Goal: Task Accomplishment & Management: Manage account settings

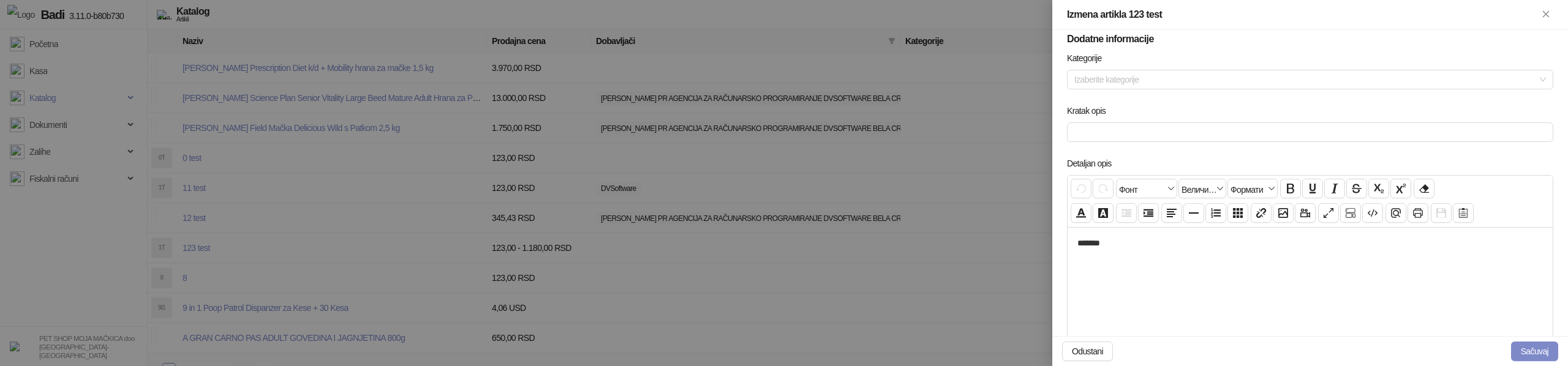
scroll to position [622, 0]
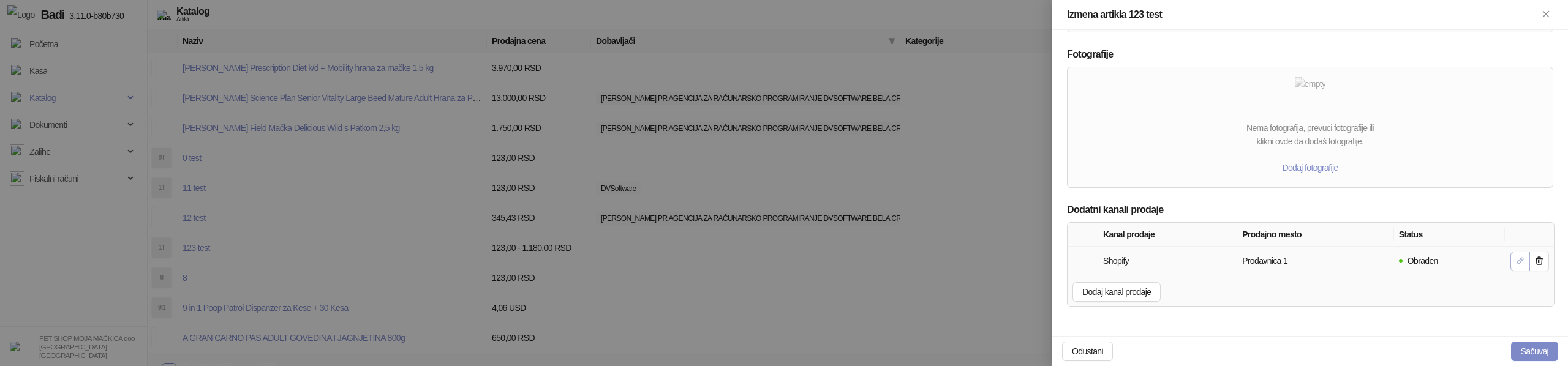
click at [1513, 262] on button "button" at bounding box center [1520, 262] width 19 height 19
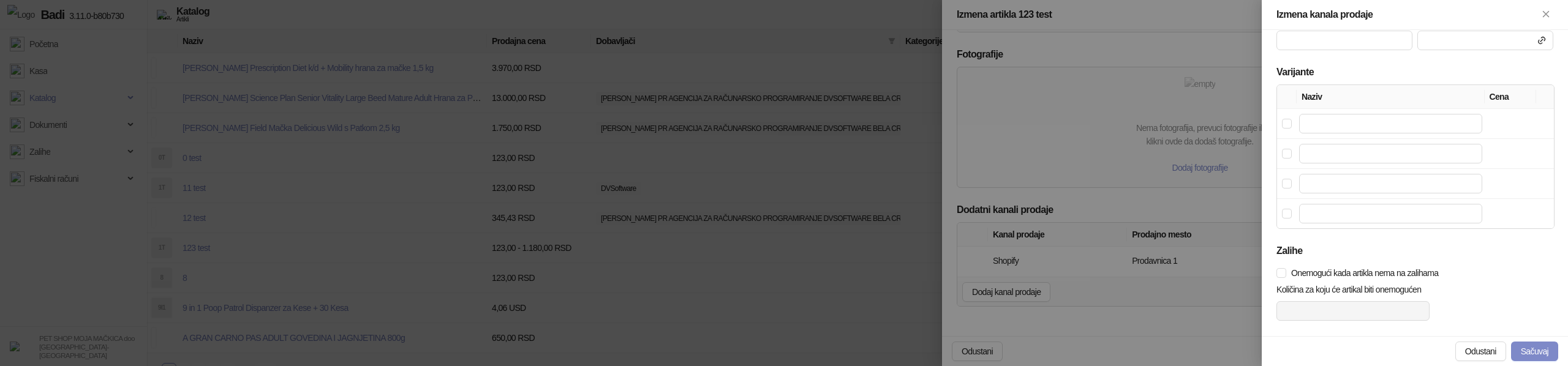
scroll to position [434, 0]
click at [1082, 283] on div at bounding box center [784, 183] width 1568 height 366
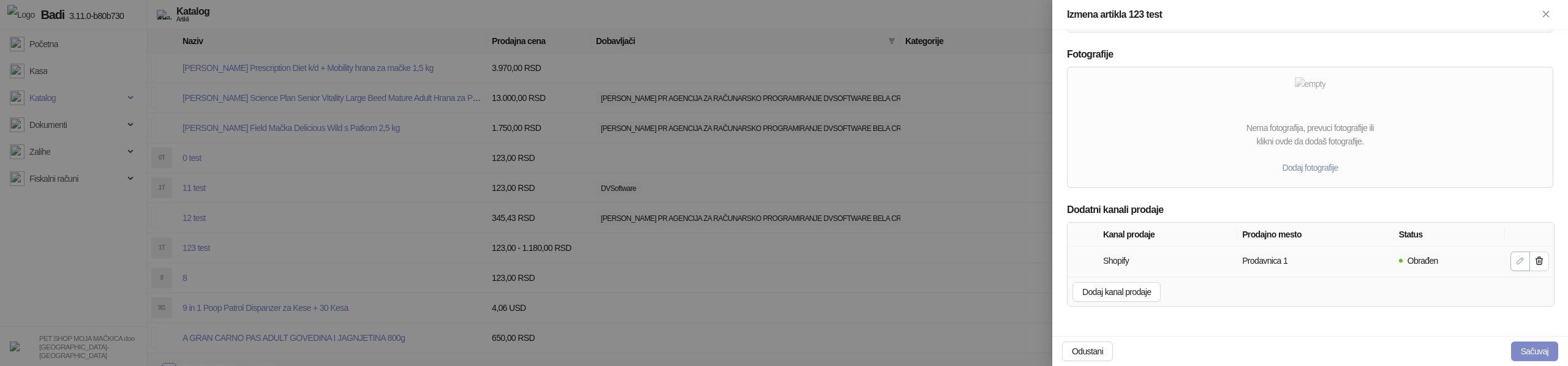
click at [1515, 264] on icon "button" at bounding box center [1520, 261] width 10 height 10
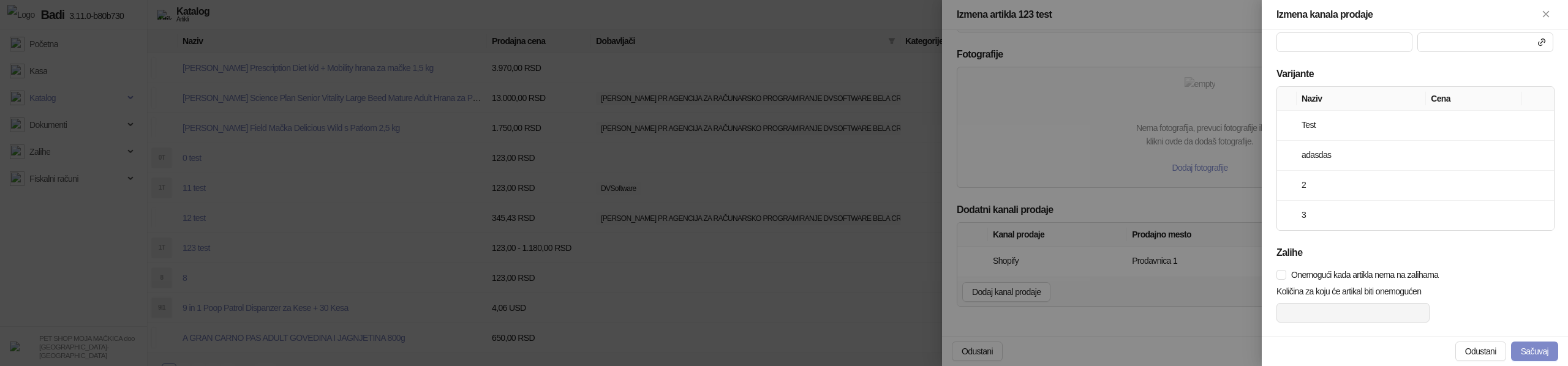
scroll to position [453, 0]
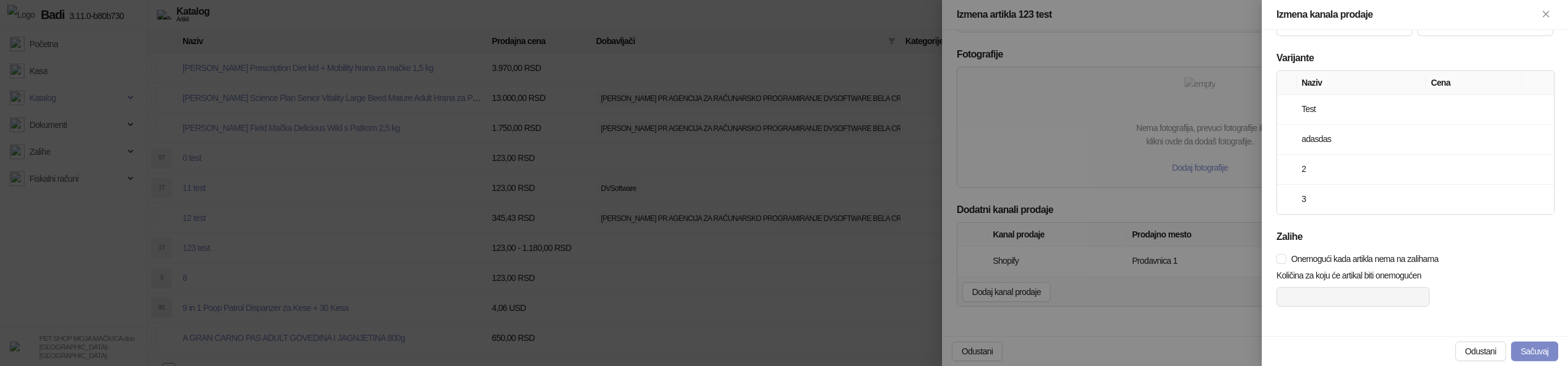
click at [924, 298] on div at bounding box center [784, 183] width 1568 height 366
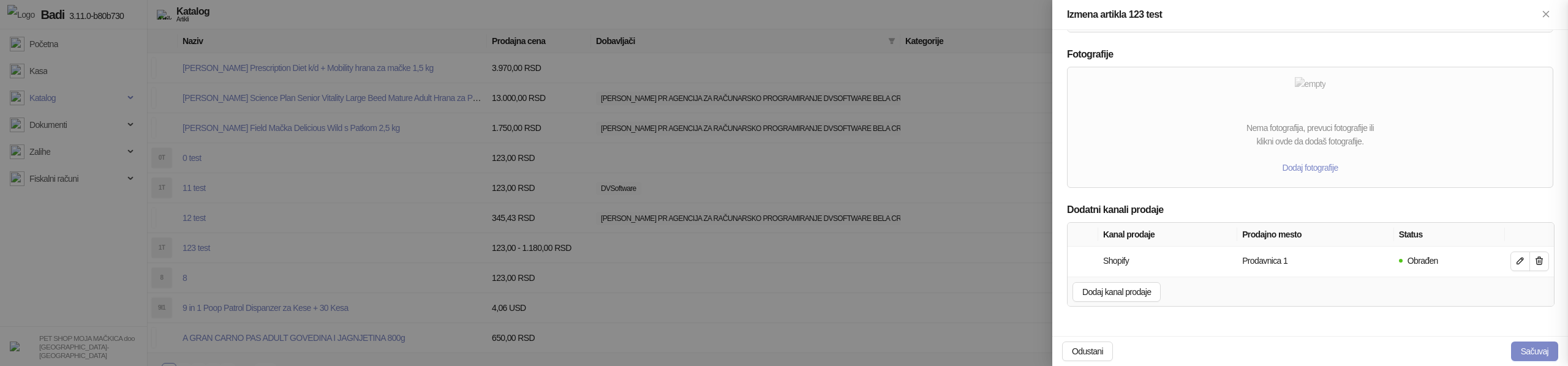
click at [924, 298] on div at bounding box center [784, 183] width 1568 height 366
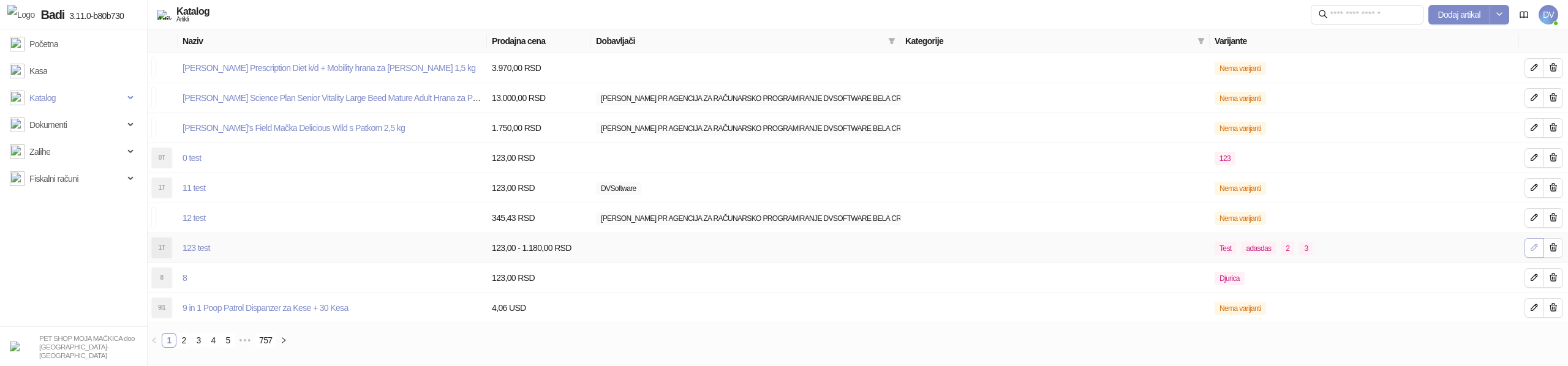
click at [1533, 252] on icon "button" at bounding box center [1534, 247] width 10 height 10
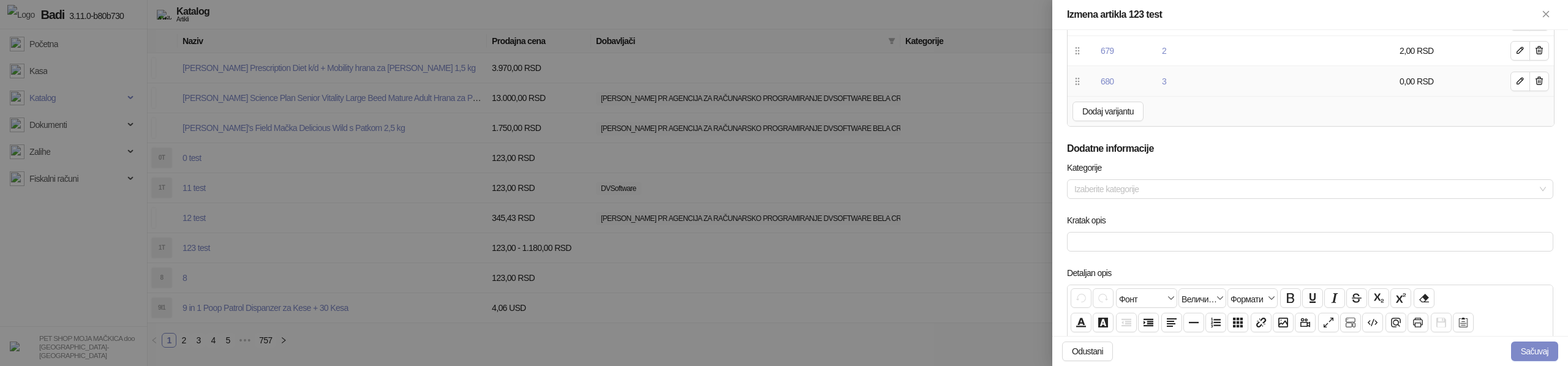
scroll to position [622, 0]
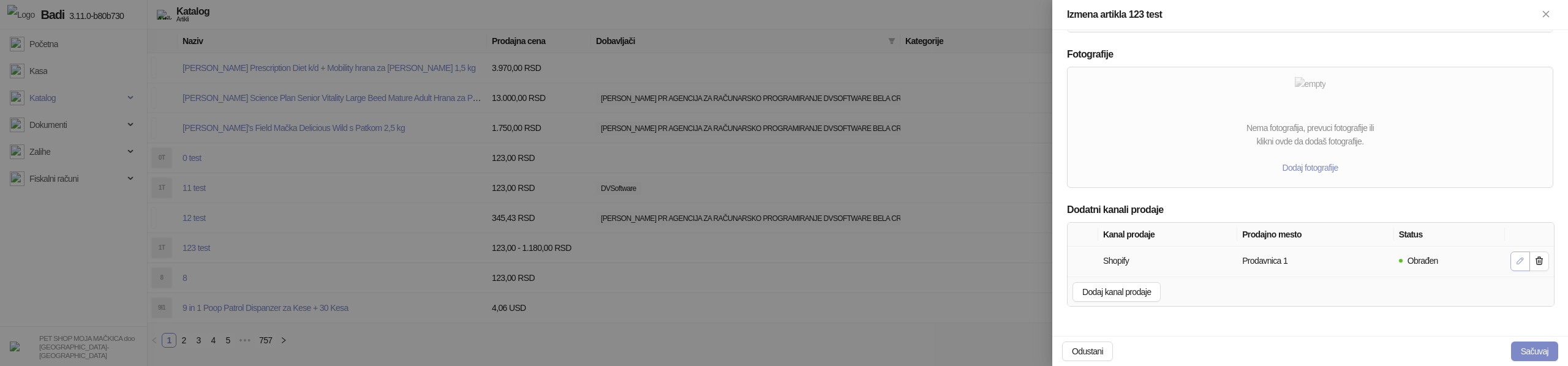
click at [1514, 259] on button "button" at bounding box center [1520, 262] width 19 height 19
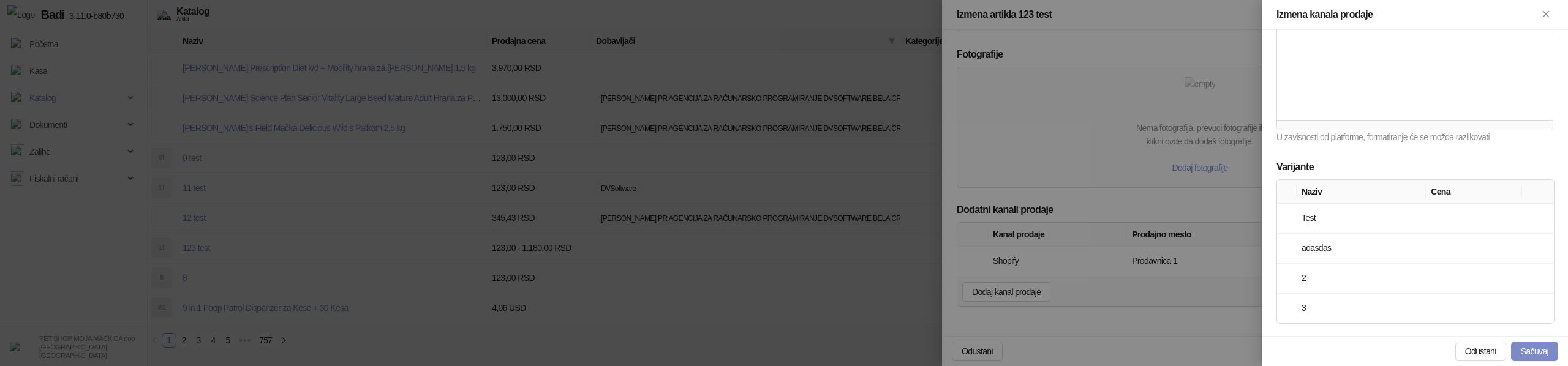
scroll to position [289, 0]
click at [889, 245] on div at bounding box center [784, 183] width 1568 height 366
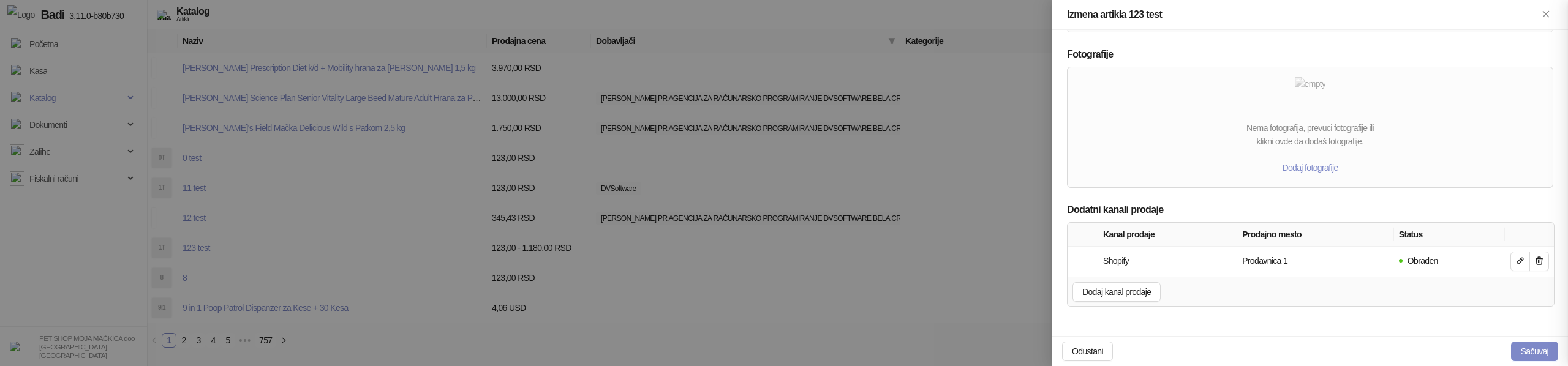
click at [889, 245] on div at bounding box center [784, 183] width 1568 height 366
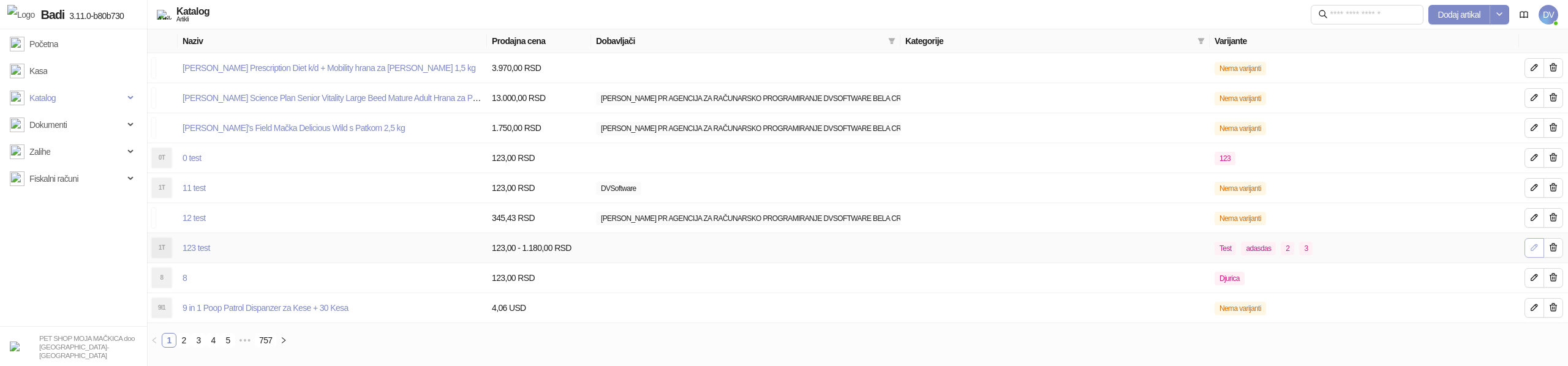
click at [1534, 249] on icon "button" at bounding box center [1534, 247] width 6 height 6
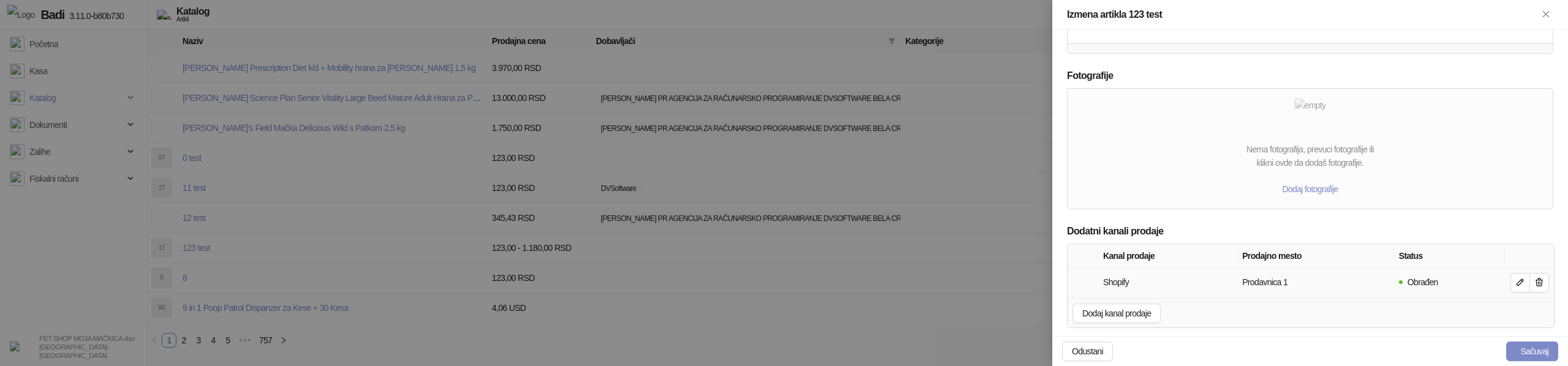
scroll to position [622, 0]
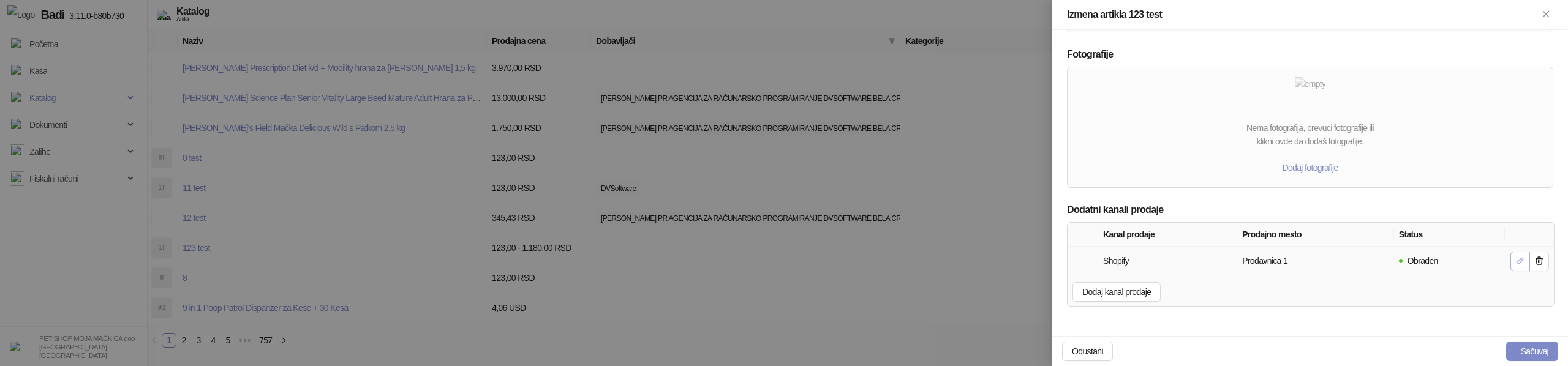
click at [1520, 259] on icon "button" at bounding box center [1520, 261] width 6 height 6
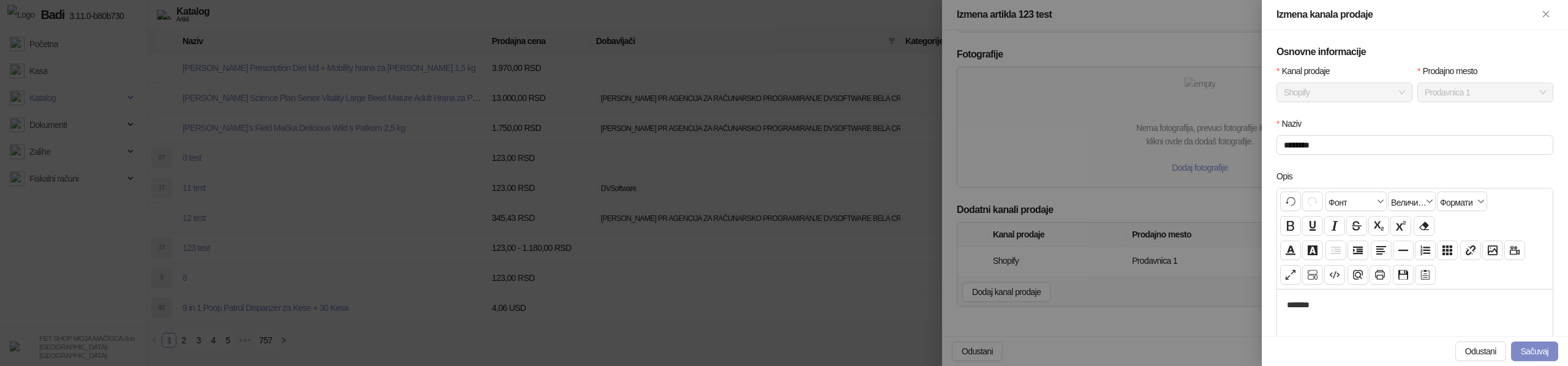
scroll to position [309, 0]
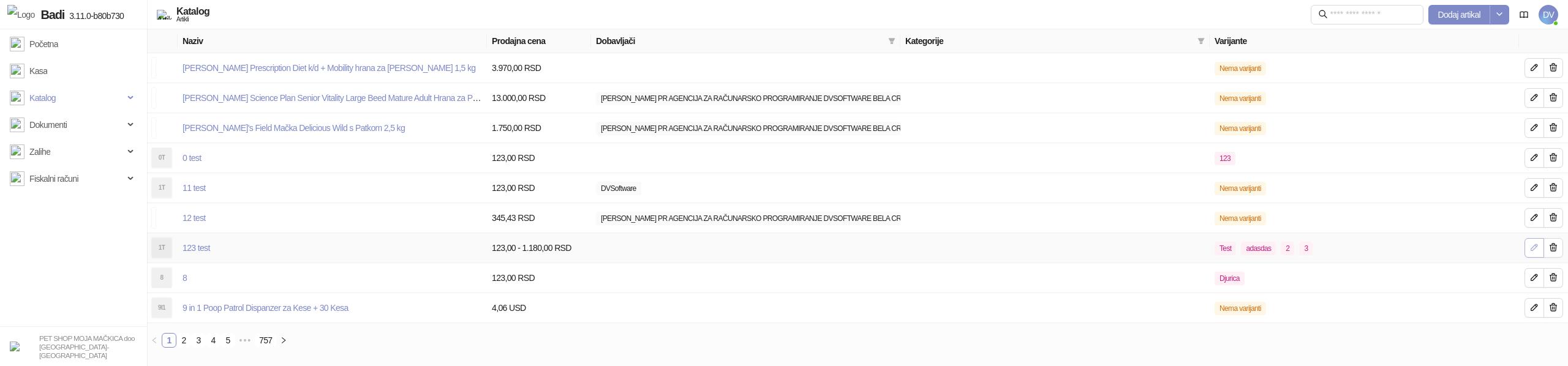
click at [1531, 245] on icon "button" at bounding box center [1534, 247] width 10 height 10
click at [1533, 226] on button "button" at bounding box center [1534, 218] width 19 height 19
click at [1536, 248] on icon "button" at bounding box center [1534, 247] width 6 height 6
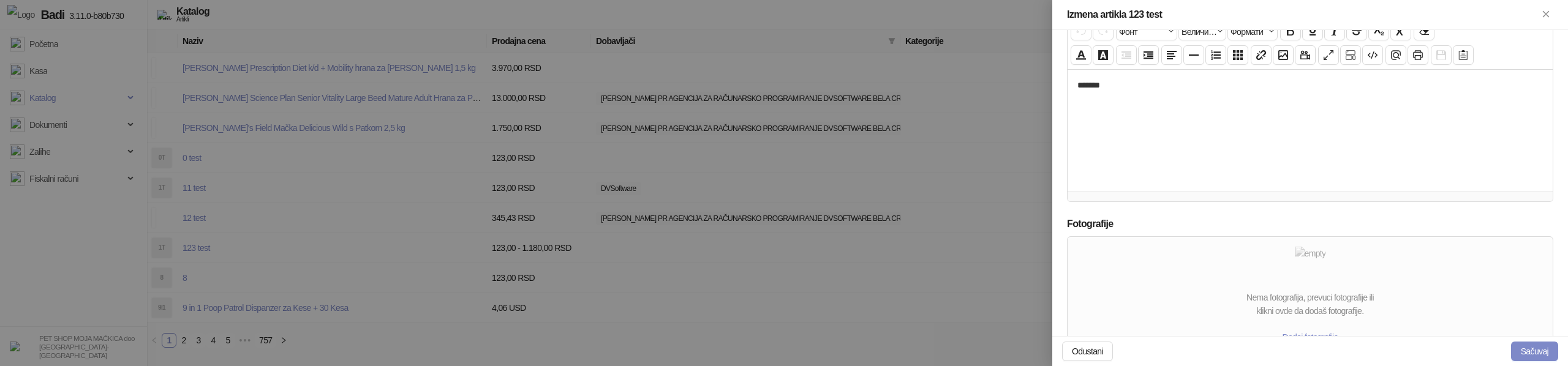
scroll to position [622, 0]
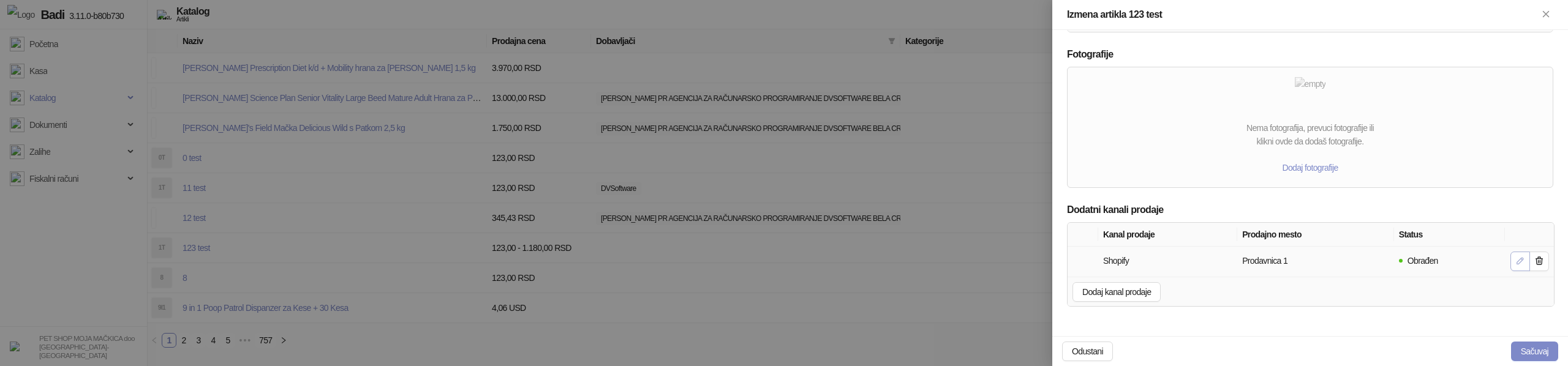
click at [1515, 264] on icon "button" at bounding box center [1520, 261] width 10 height 10
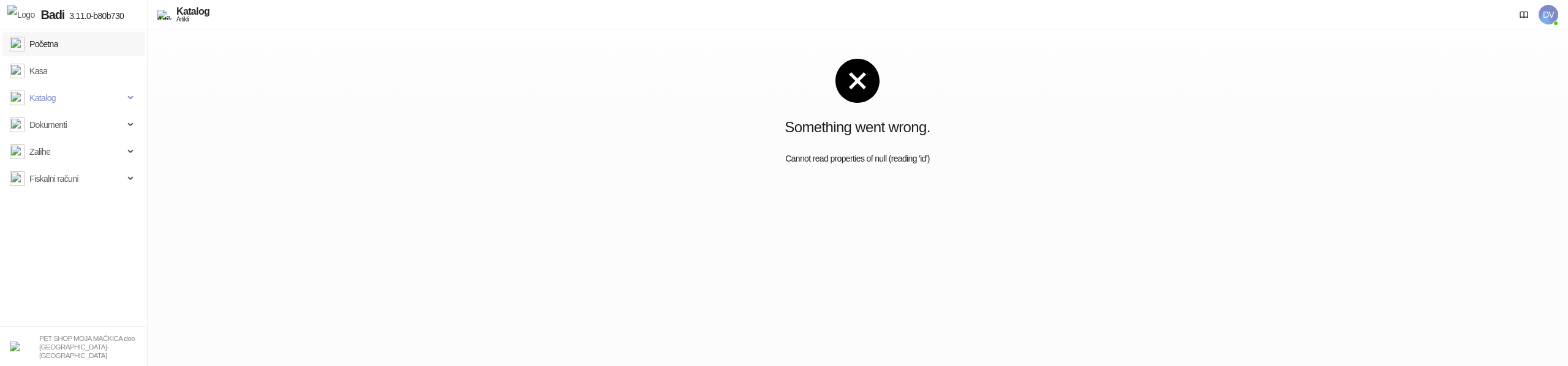
click at [58, 33] on link "Početna" at bounding box center [33, 44] width 48 height 25
click at [79, 95] on span "Katalog" at bounding box center [67, 98] width 114 height 25
click at [53, 177] on link "Artikli" at bounding box center [33, 179] width 38 height 25
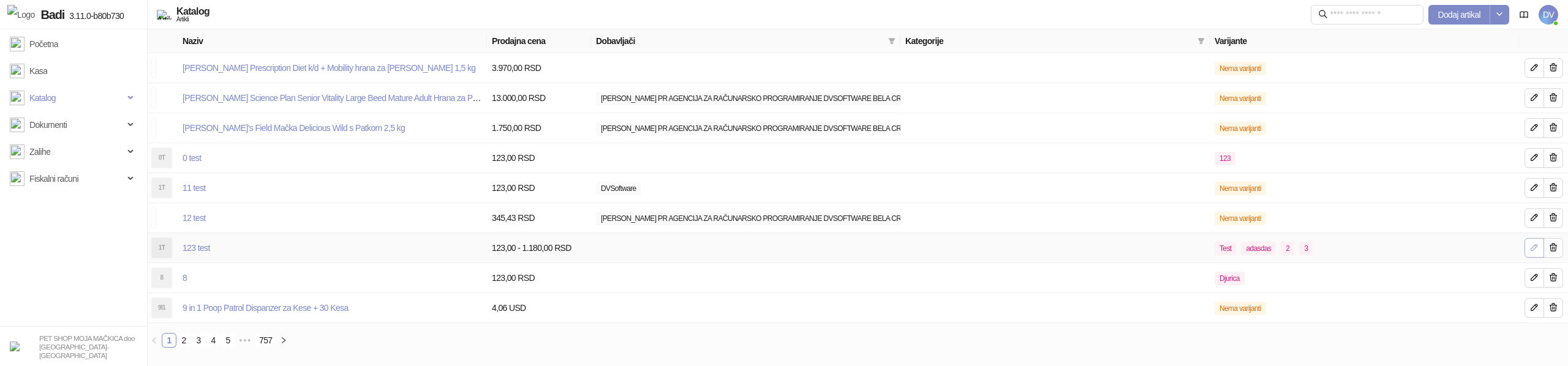
click at [1534, 244] on icon "button" at bounding box center [1534, 247] width 10 height 10
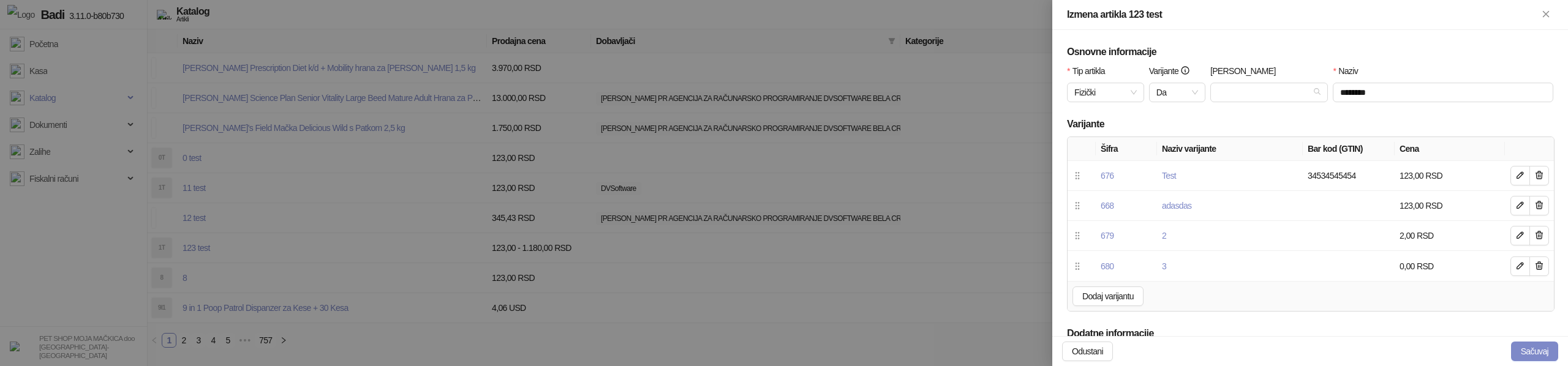
scroll to position [622, 0]
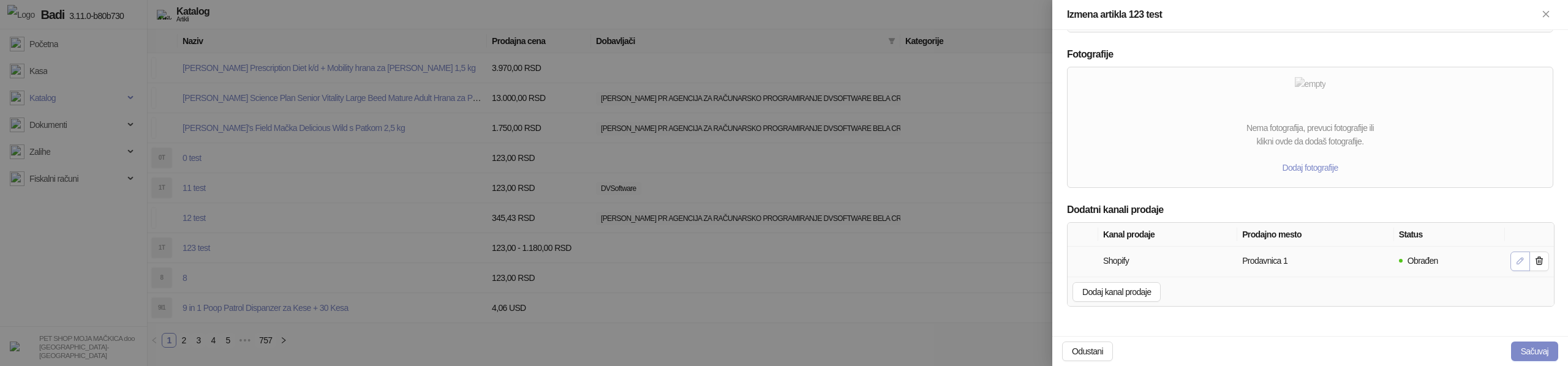
click at [1521, 259] on icon "button" at bounding box center [1520, 261] width 6 height 6
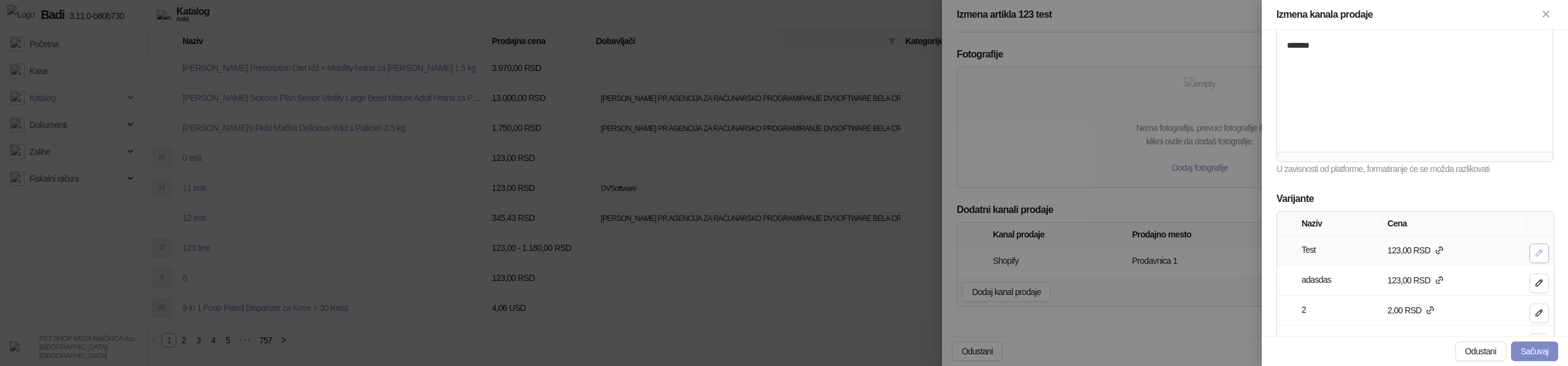
scroll to position [309, 0]
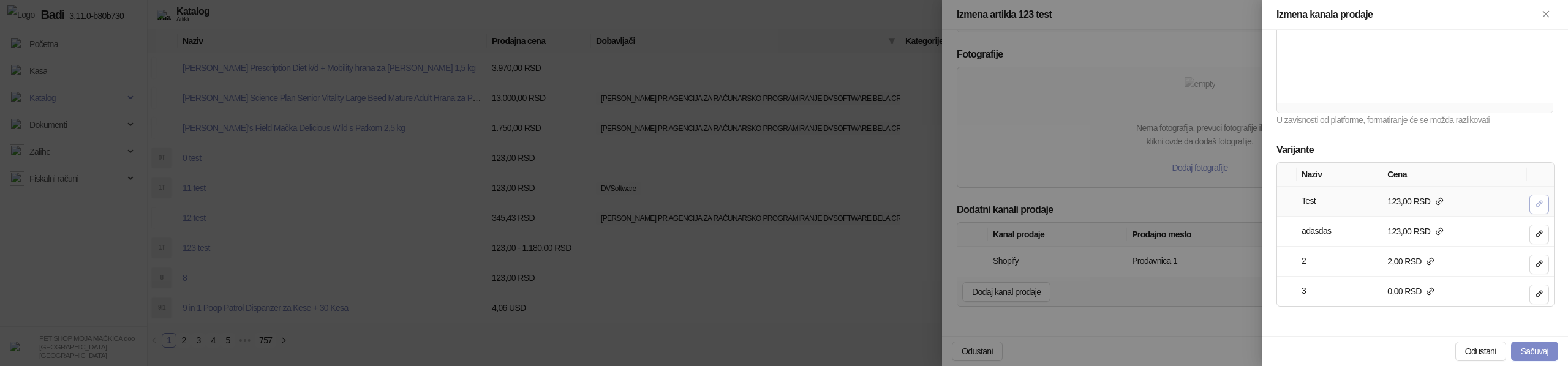
click at [1536, 202] on icon "button" at bounding box center [1538, 204] width 10 height 10
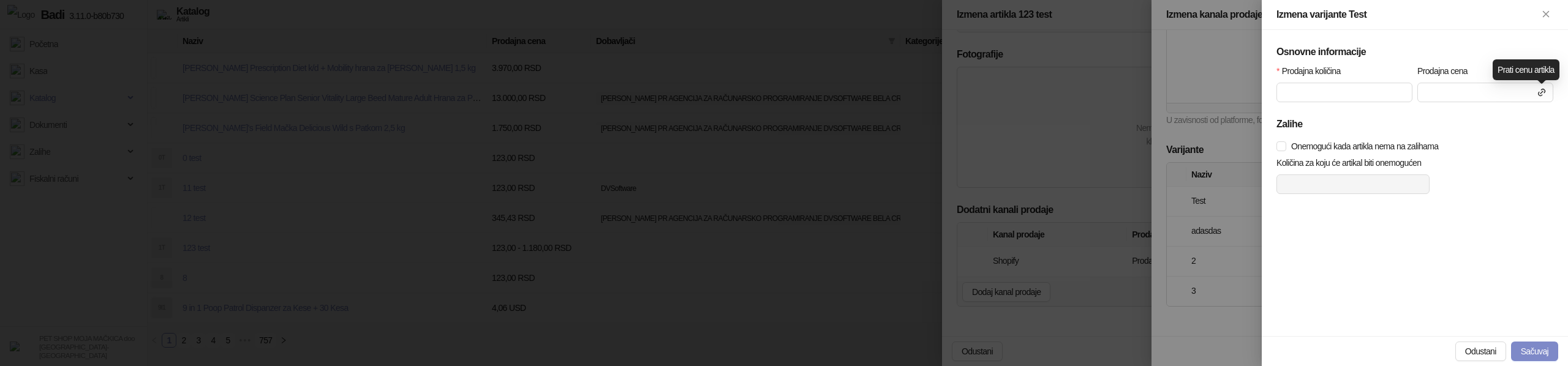
click at [1543, 94] on icon at bounding box center [1541, 92] width 10 height 10
click at [1543, 90] on icon at bounding box center [1541, 92] width 10 height 10
click at [1476, 96] on input at bounding box center [1485, 92] width 134 height 18
click at [1477, 94] on input at bounding box center [1485, 92] width 134 height 18
click at [1444, 92] on input at bounding box center [1485, 92] width 134 height 18
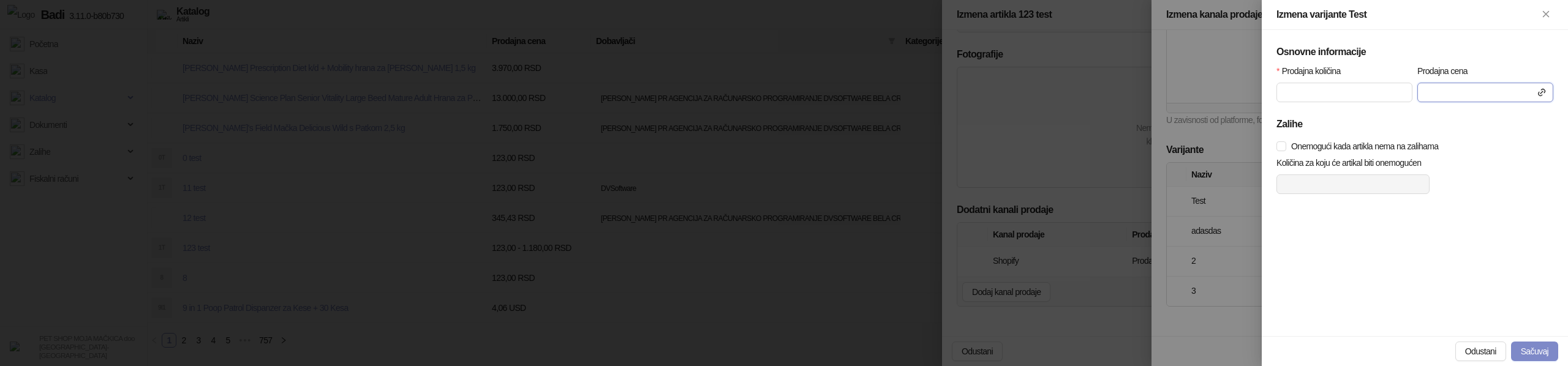
click at [1549, 90] on input at bounding box center [1485, 92] width 134 height 18
click at [1543, 90] on icon at bounding box center [1541, 92] width 10 height 10
click at [1431, 88] on input at bounding box center [1485, 92] width 134 height 18
type input "**"
click at [1540, 350] on button "Sačuvaj" at bounding box center [1535, 351] width 47 height 19
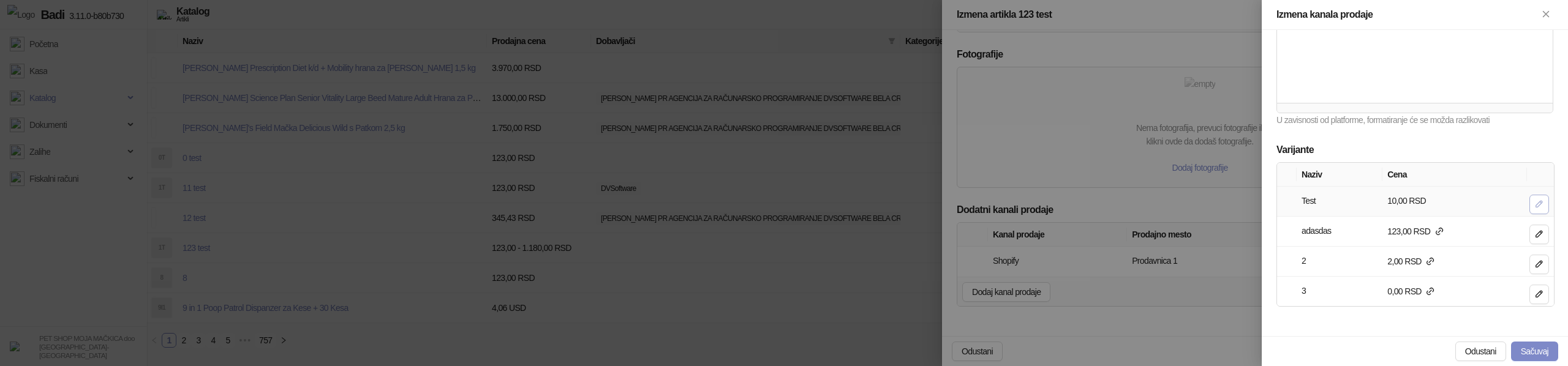
click at [1533, 197] on button "button" at bounding box center [1539, 205] width 19 height 19
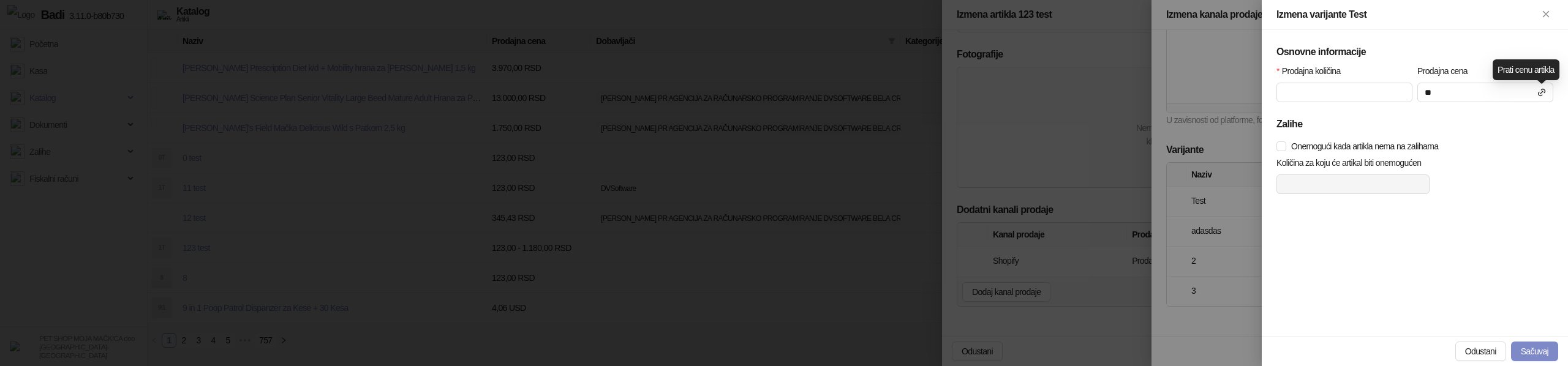
click at [1543, 90] on icon at bounding box center [1541, 92] width 10 height 10
click at [1529, 348] on button "Sačuvaj" at bounding box center [1535, 351] width 47 height 19
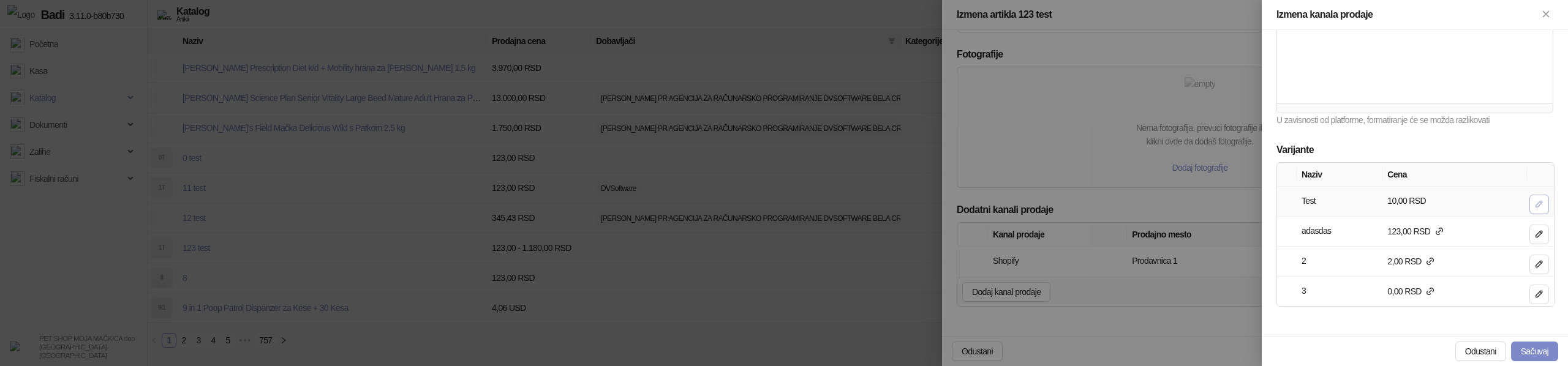
click at [1543, 200] on icon "button" at bounding box center [1538, 204] width 10 height 10
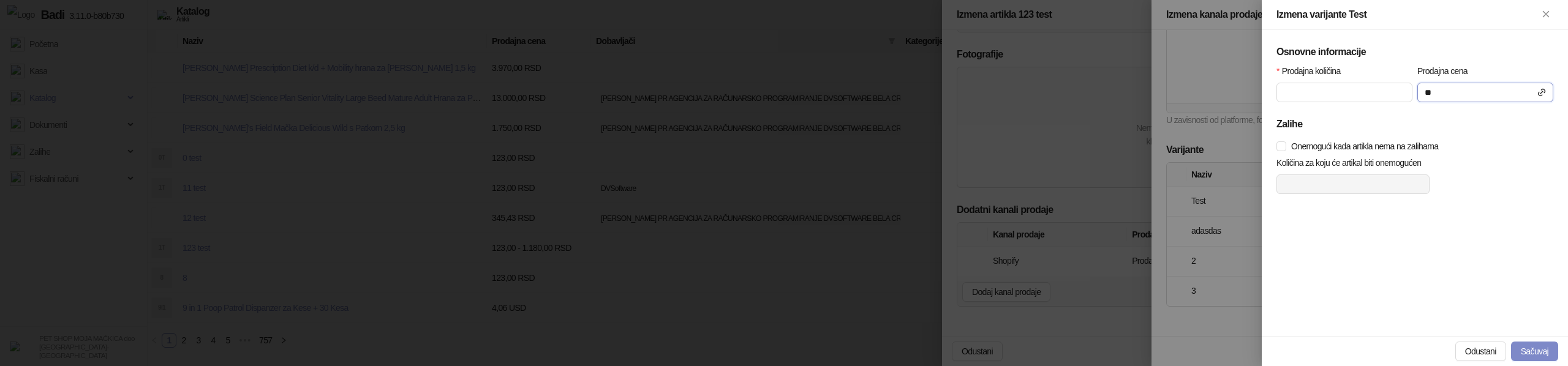
click at [1452, 88] on input "**" at bounding box center [1485, 92] width 134 height 18
click at [1544, 90] on icon at bounding box center [1541, 92] width 10 height 10
click at [1473, 88] on input "**" at bounding box center [1485, 92] width 134 height 18
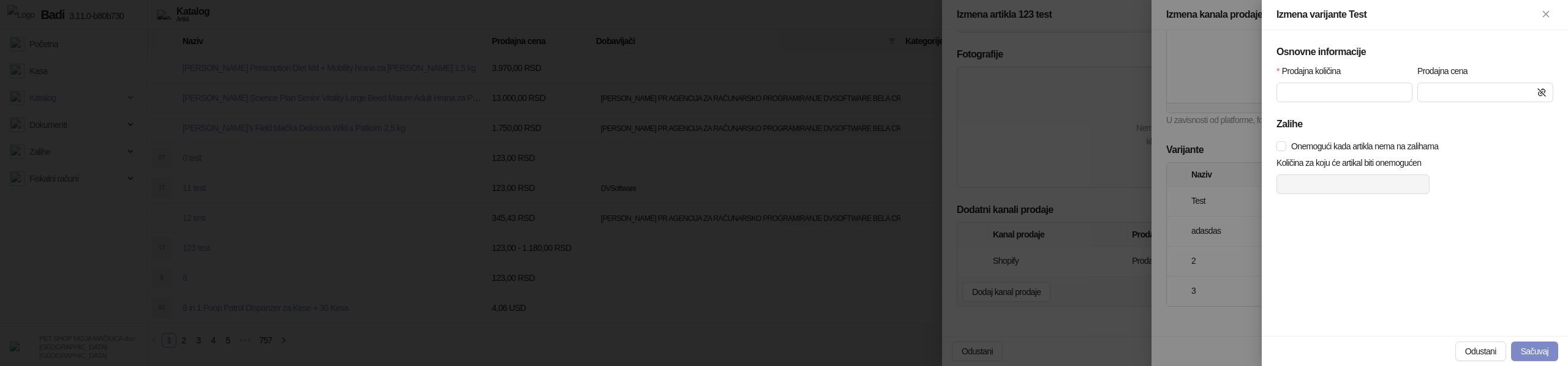
click at [1541, 97] on icon at bounding box center [1542, 92] width 7 height 7
type input "**"
click at [1435, 90] on input "**" at bounding box center [1485, 92] width 134 height 18
click at [1471, 346] on button "Odustani" at bounding box center [1480, 351] width 51 height 19
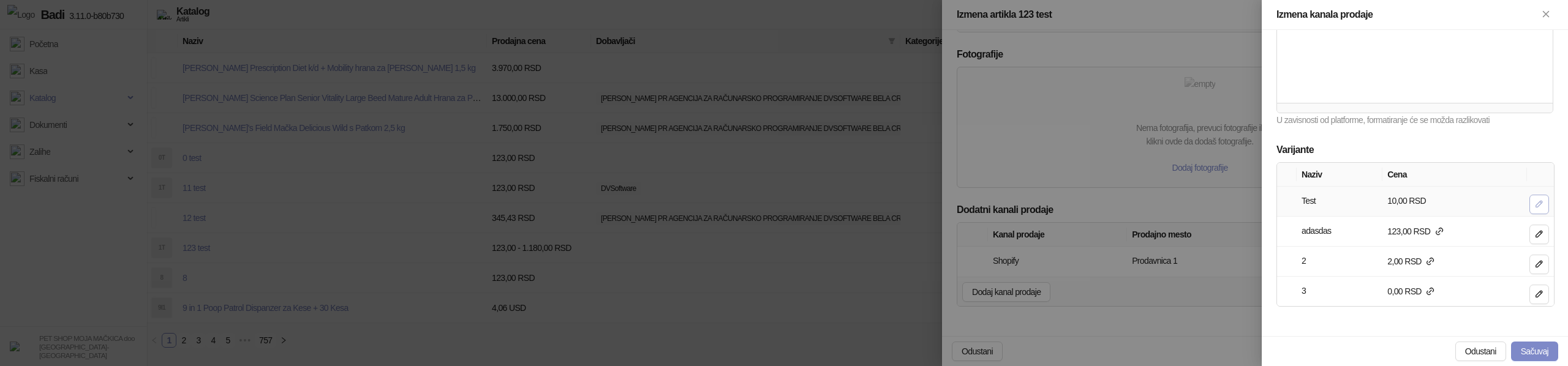
click at [1543, 201] on icon "button" at bounding box center [1538, 204] width 10 height 10
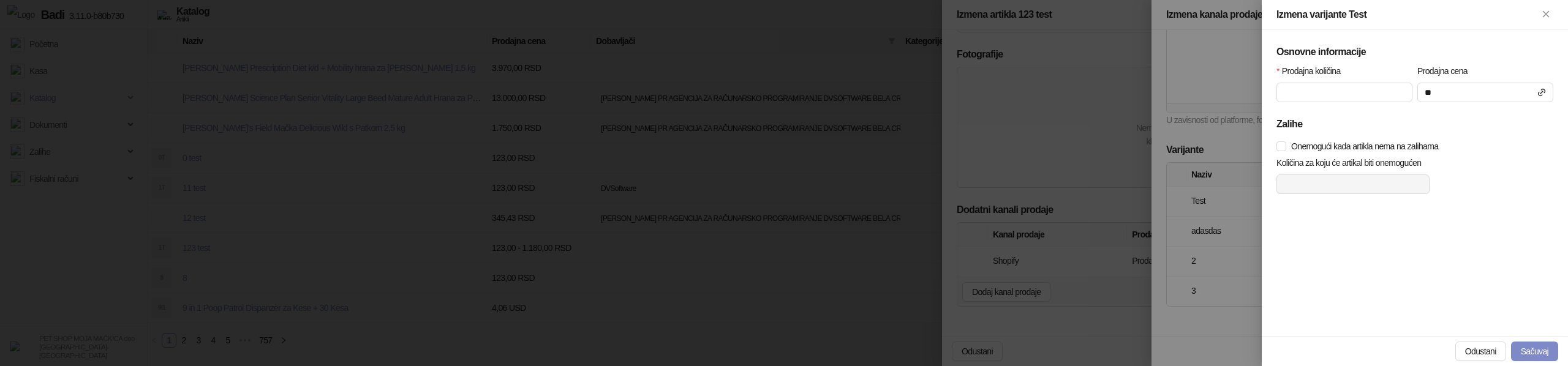
click at [1200, 177] on div at bounding box center [784, 183] width 1568 height 366
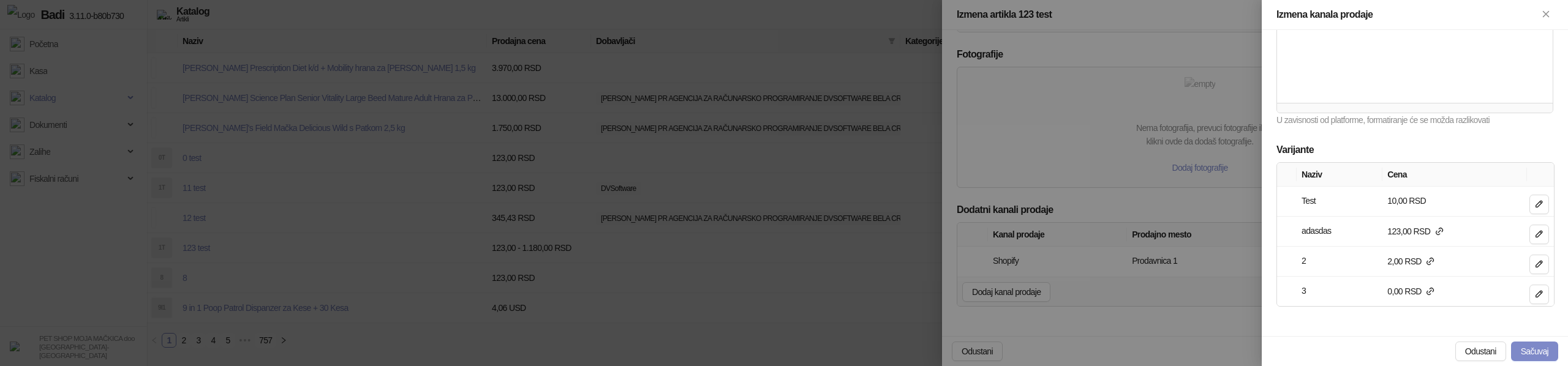
click at [1128, 255] on div at bounding box center [784, 183] width 1568 height 366
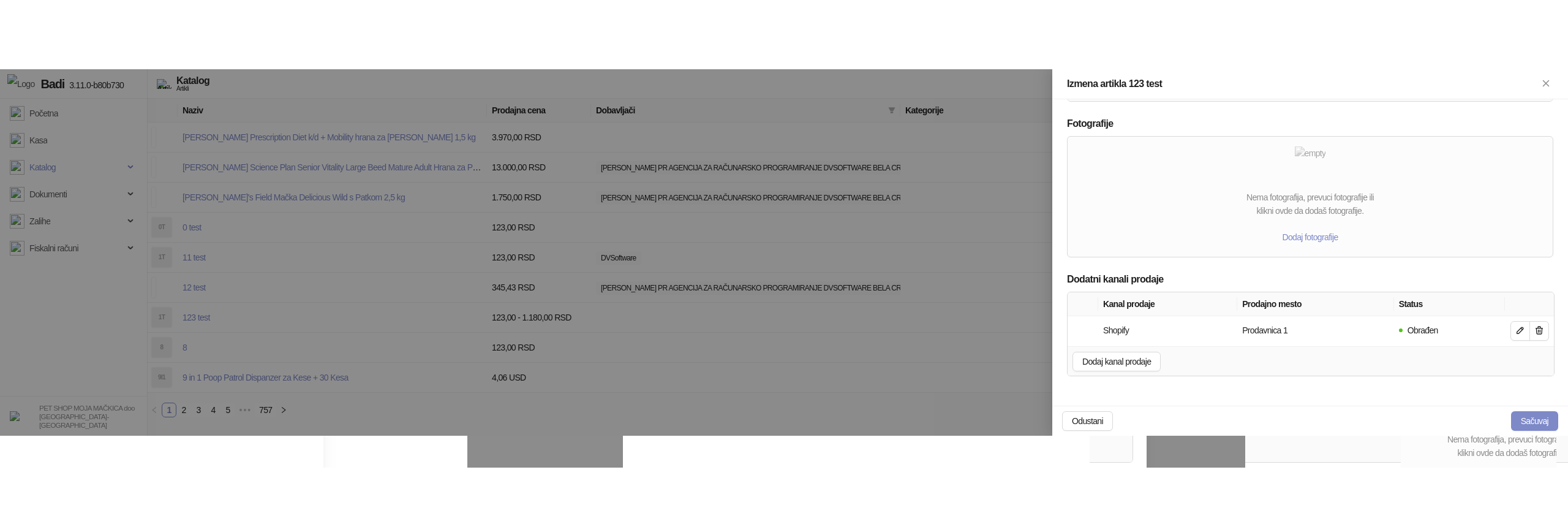
scroll to position [256, 0]
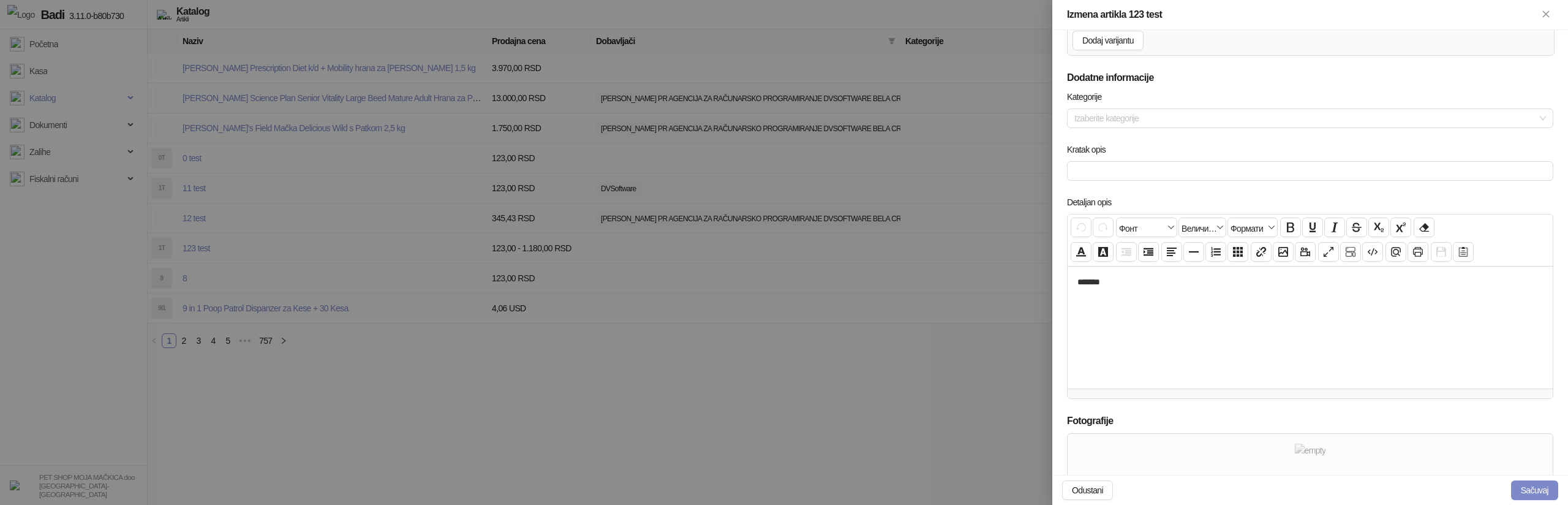
click at [635, 365] on div at bounding box center [784, 252] width 1568 height 505
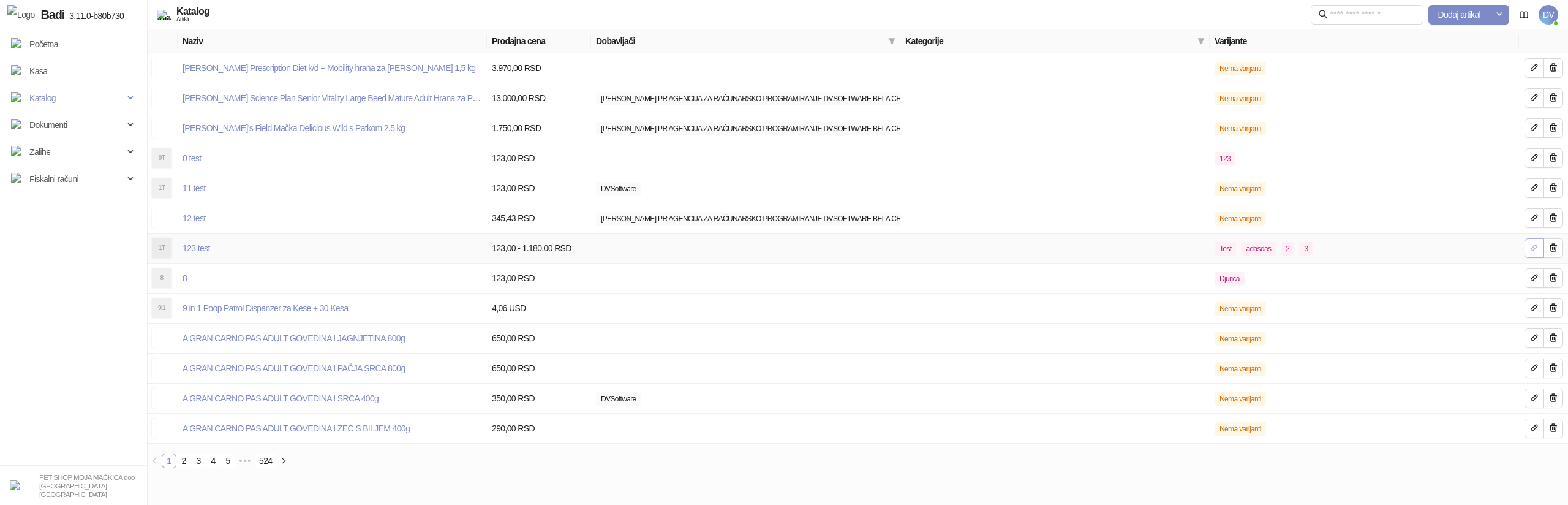
click at [1524, 253] on button "button" at bounding box center [1534, 248] width 19 height 19
click at [1532, 250] on div at bounding box center [784, 252] width 1568 height 505
click at [1531, 250] on icon "button" at bounding box center [1534, 247] width 6 height 6
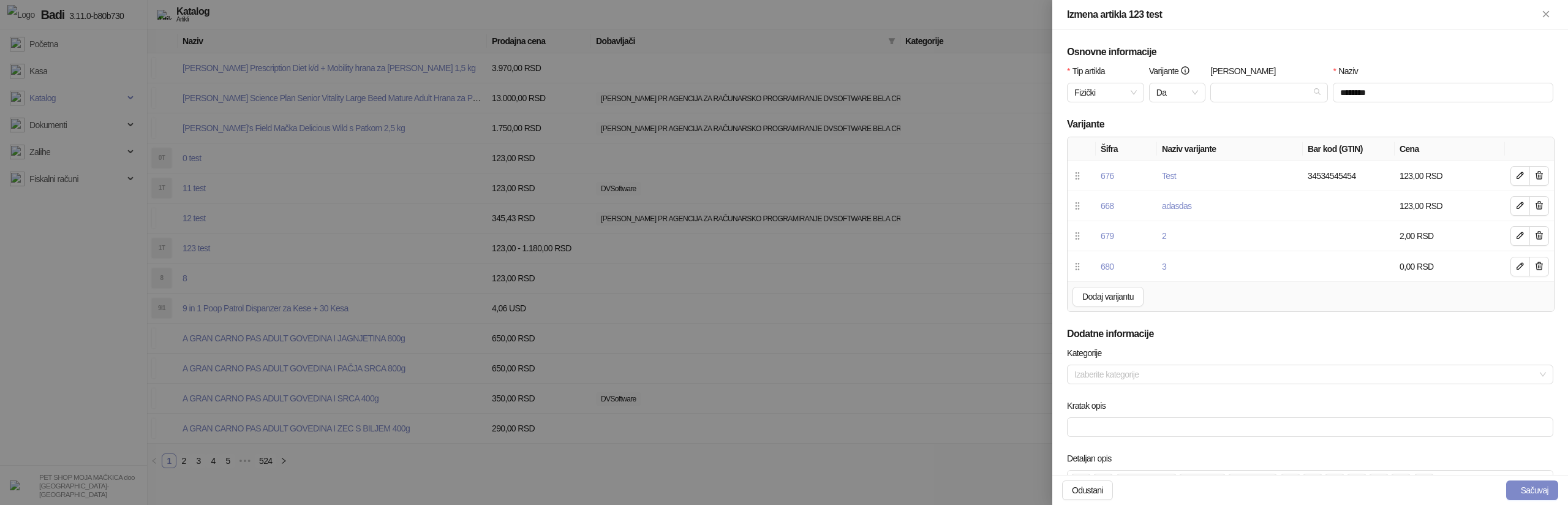
scroll to position [484, 0]
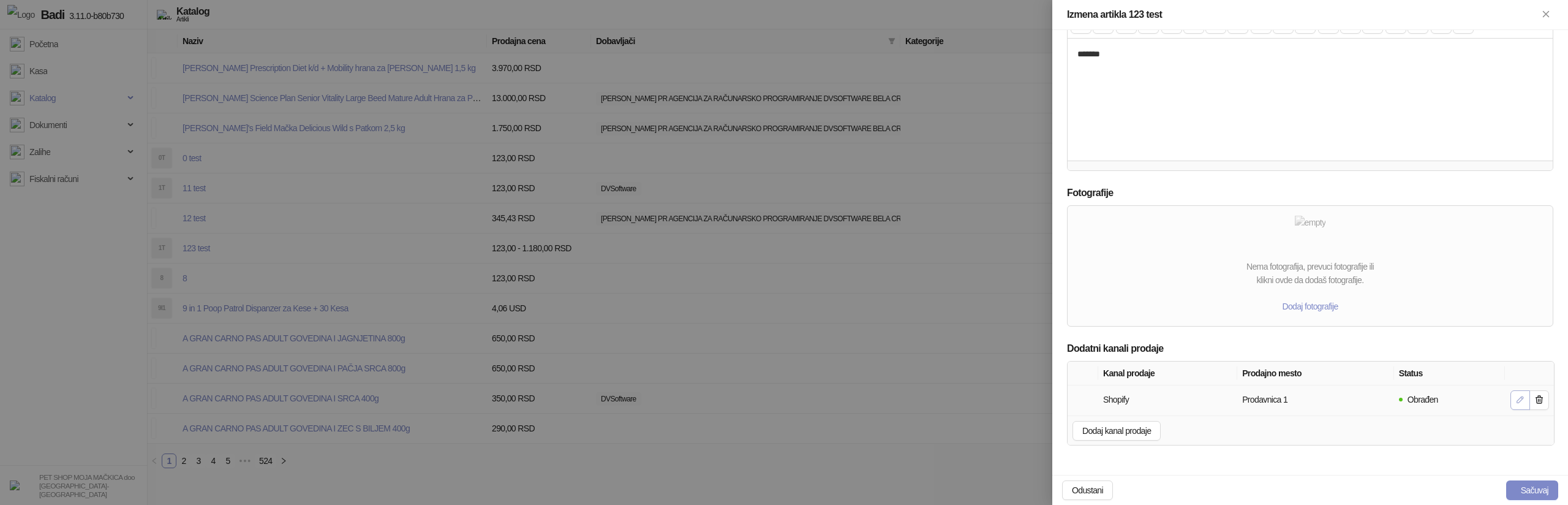
click at [1520, 399] on icon "button" at bounding box center [1520, 399] width 10 height 10
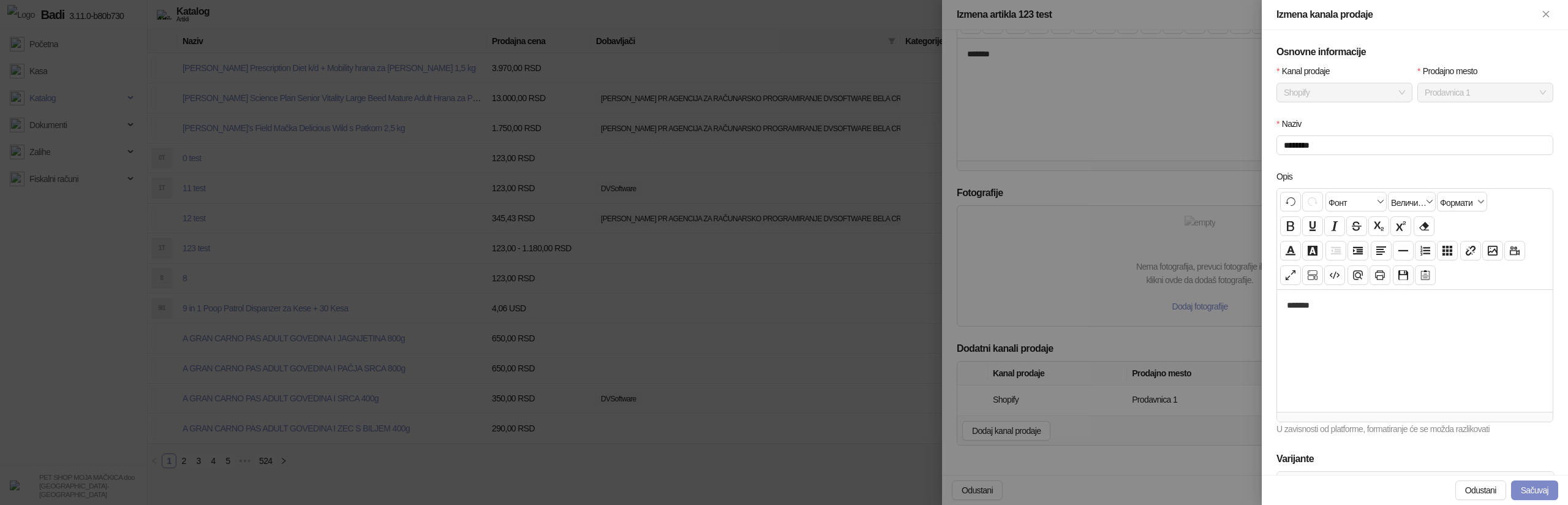
scroll to position [170, 0]
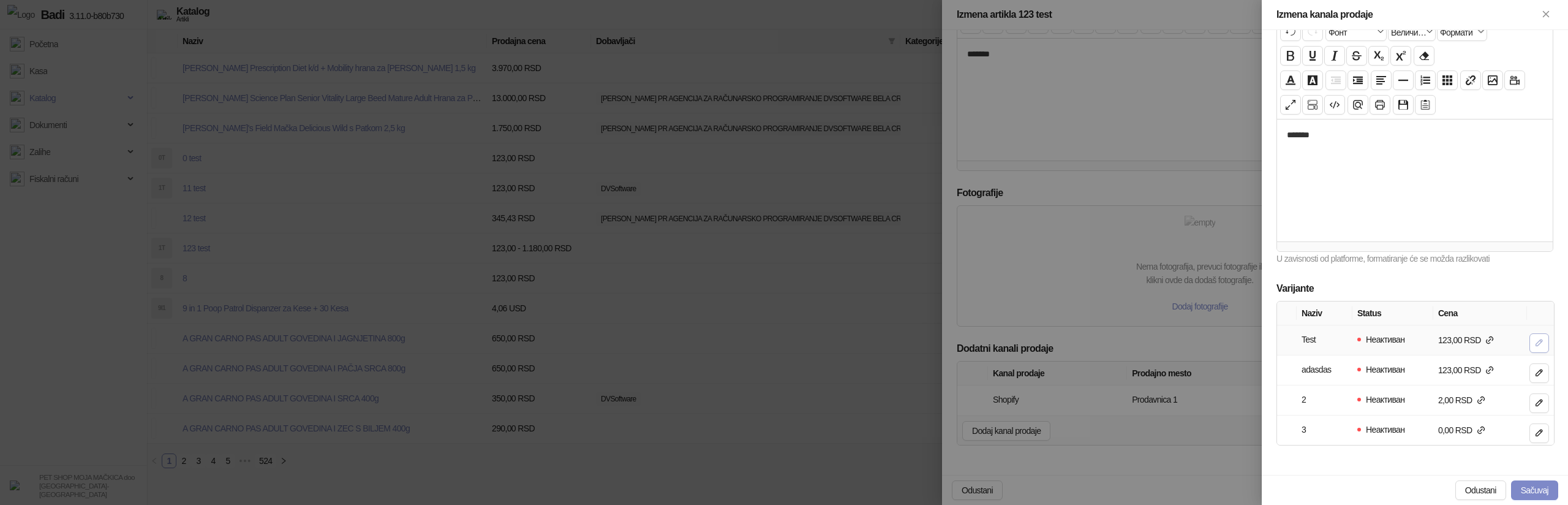
click at [1536, 341] on icon "button" at bounding box center [1538, 342] width 10 height 10
